Goal: Find specific page/section: Find specific page/section

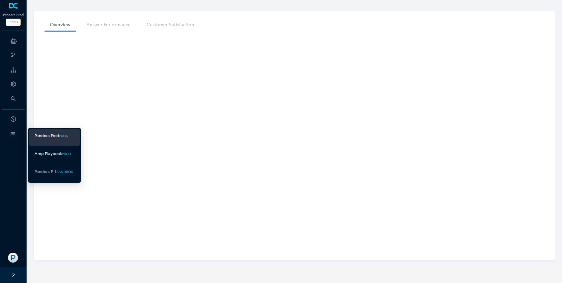
click at [39, 150] on div "Amp Playbook" at bounding box center [48, 154] width 27 height 8
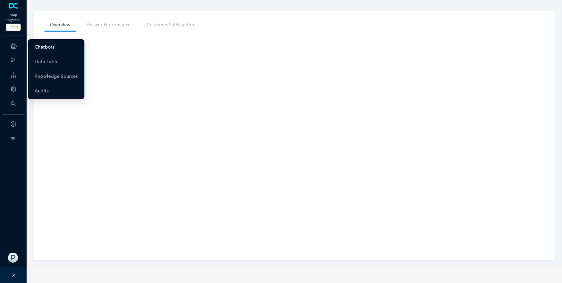
click at [35, 50] on link "Chatbots" at bounding box center [45, 47] width 20 height 13
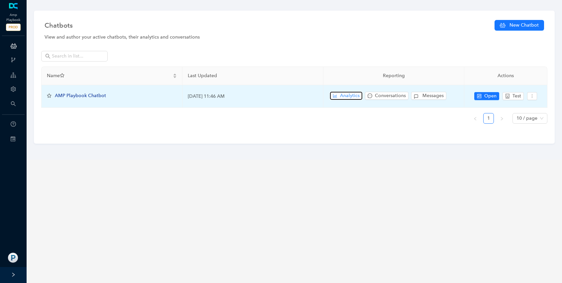
click at [354, 96] on span "Analytics" at bounding box center [350, 95] width 20 height 7
